Goal: Information Seeking & Learning: Learn about a topic

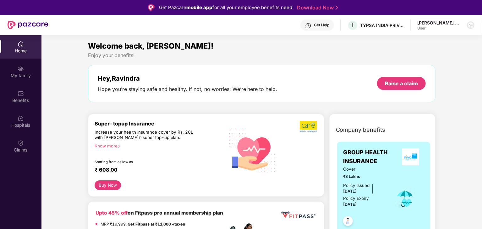
click at [470, 25] on img at bounding box center [470, 25] width 5 height 5
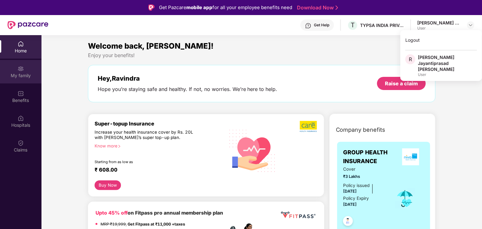
click at [16, 73] on div "My family" at bounding box center [20, 76] width 41 height 6
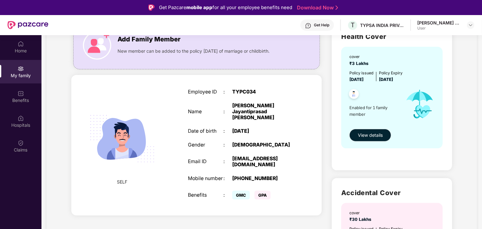
scroll to position [58, 0]
click at [184, 118] on div "Employee ID : TYPC034 Name : [PERSON_NAME] [PERSON_NAME] Date of birth : [DEMOG…" at bounding box center [241, 145] width 119 height 128
click at [239, 191] on span "GMC" at bounding box center [241, 195] width 18 height 9
click at [261, 191] on span "GPA" at bounding box center [262, 195] width 16 height 9
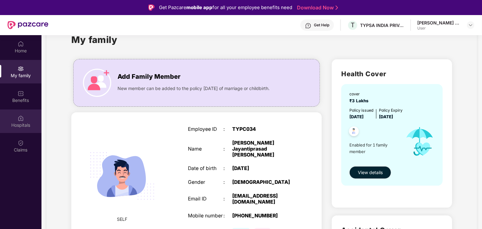
scroll to position [0, 0]
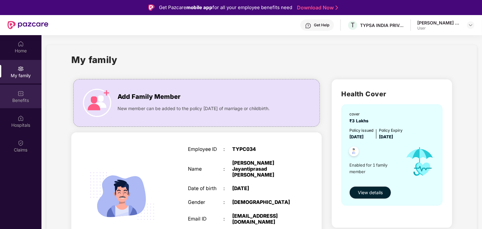
click at [21, 98] on div "Benefits" at bounding box center [20, 100] width 41 height 6
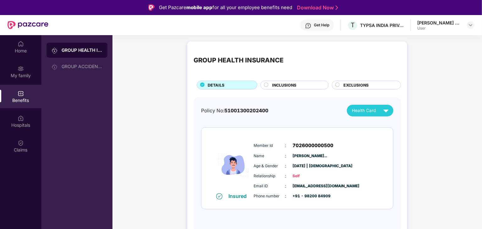
scroll to position [35, 0]
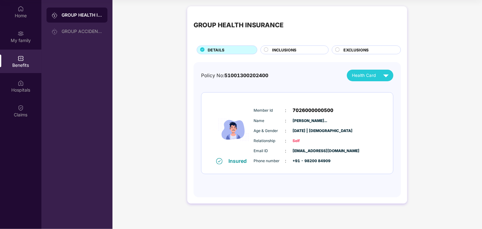
click at [284, 50] on span "INCLUSIONS" at bounding box center [284, 50] width 24 height 6
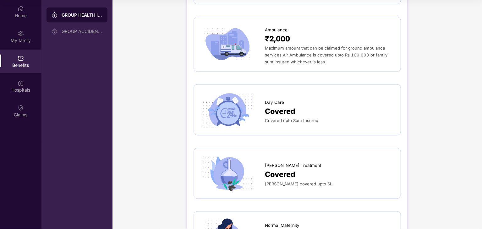
scroll to position [480, 0]
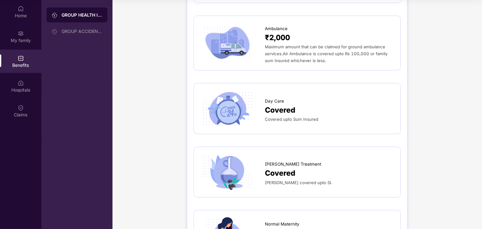
click at [279, 105] on span "Covered" at bounding box center [280, 111] width 30 height 12
click at [277, 105] on span "Covered" at bounding box center [280, 111] width 30 height 12
click at [275, 117] on span "Covered upto Sum Insured" at bounding box center [291, 119] width 53 height 5
click at [232, 105] on img at bounding box center [227, 109] width 54 height 38
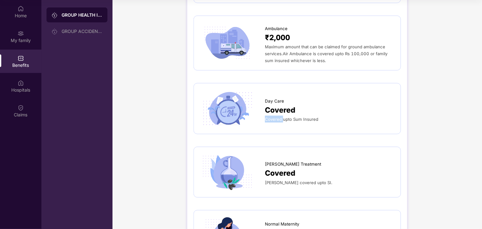
click at [243, 103] on img at bounding box center [227, 109] width 54 height 38
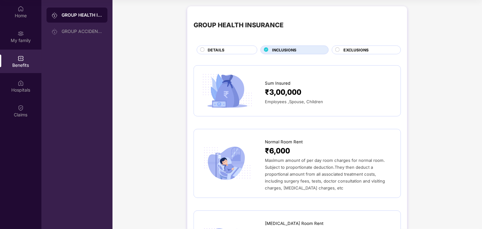
scroll to position [0, 0]
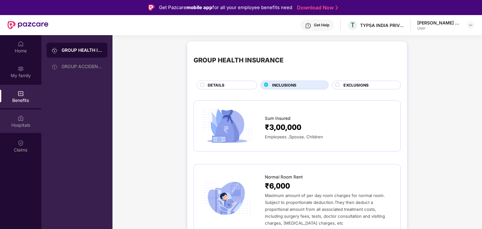
click at [19, 121] on img at bounding box center [21, 118] width 6 height 6
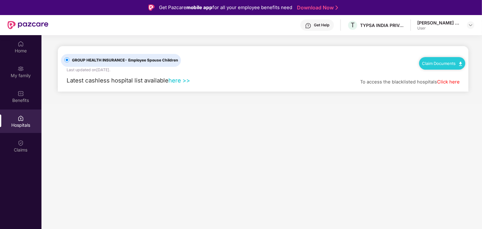
click at [179, 81] on link "here >>" at bounding box center [179, 80] width 22 height 7
click at [18, 145] on img at bounding box center [21, 143] width 6 height 6
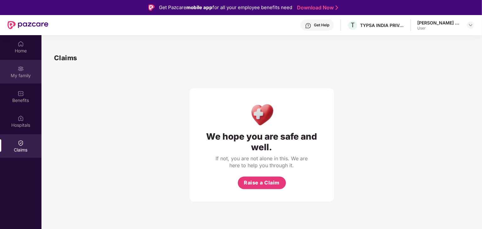
click at [26, 73] on div "My family" at bounding box center [20, 76] width 41 height 6
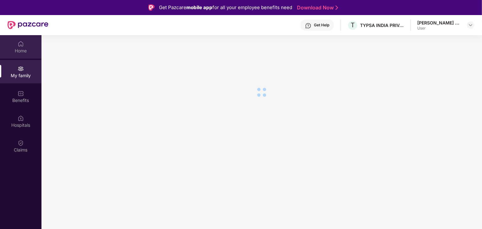
click at [25, 44] on div "Home" at bounding box center [20, 47] width 41 height 24
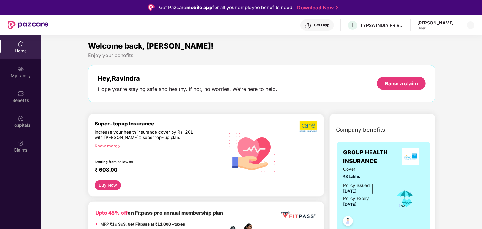
click at [314, 24] on div "Get Help" at bounding box center [321, 25] width 15 height 5
